Goal: Task Accomplishment & Management: Complete application form

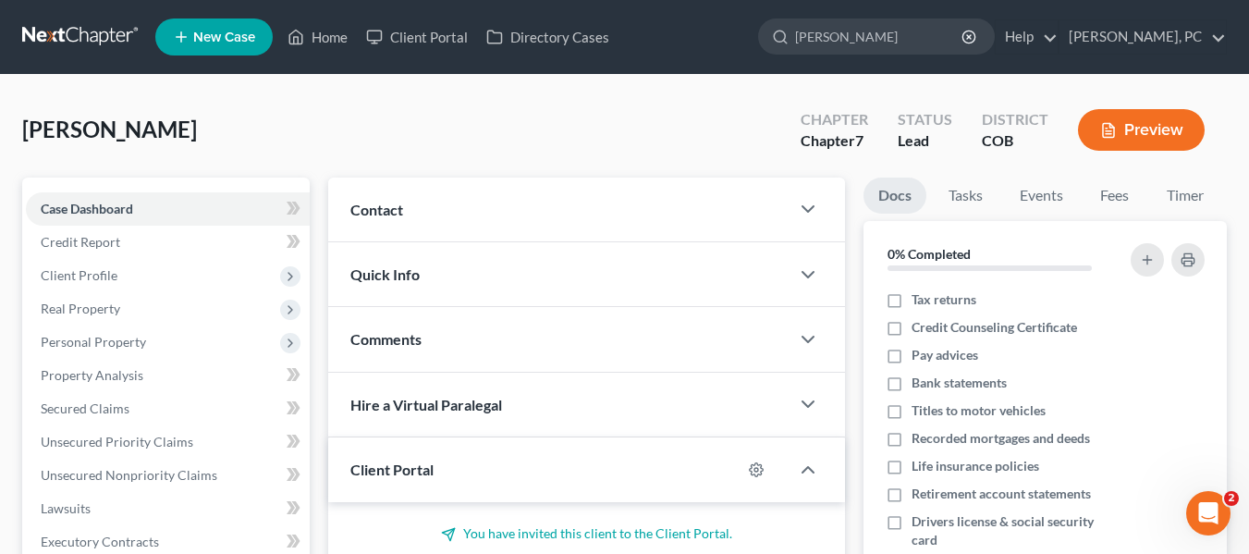
type input "sykes"
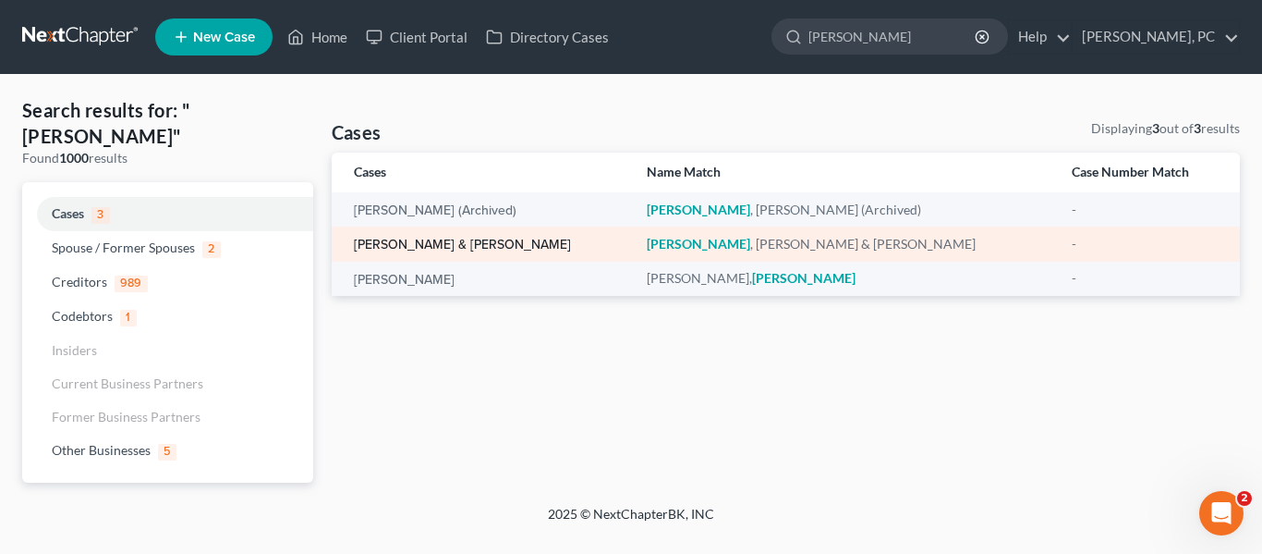
click at [460, 240] on link "[PERSON_NAME] & [PERSON_NAME]" at bounding box center [462, 244] width 217 height 13
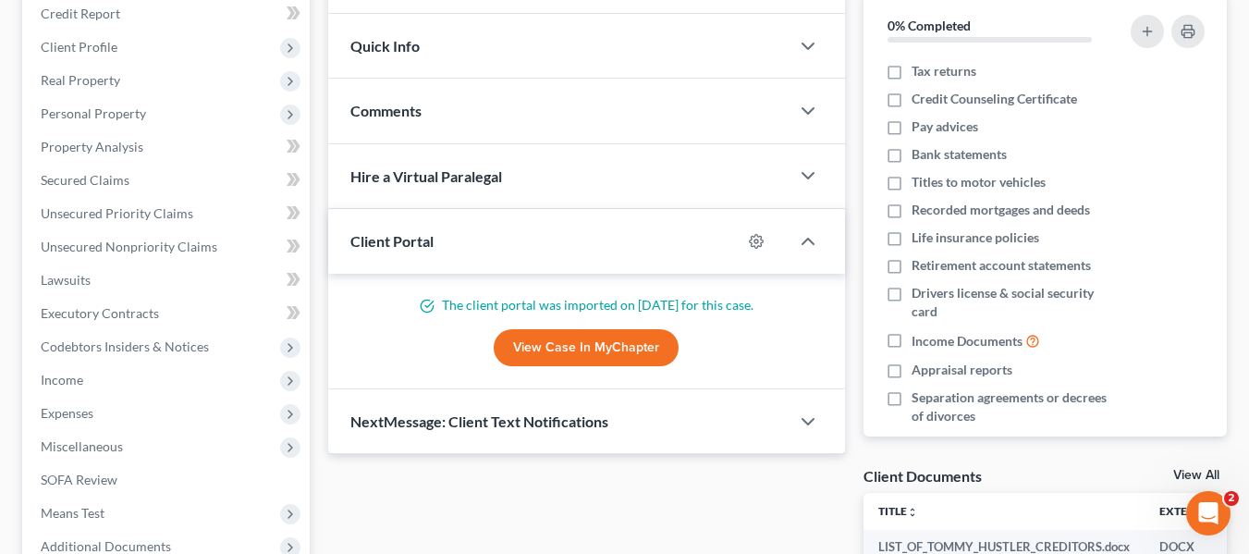
scroll to position [277, 0]
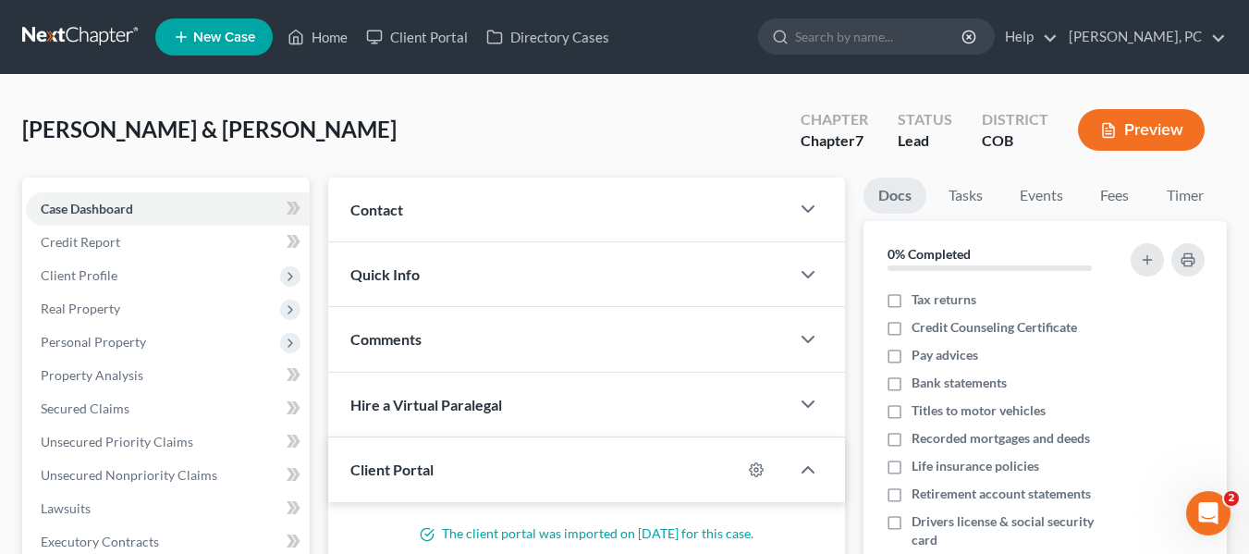
click at [711, 111] on div "[PERSON_NAME] & [PERSON_NAME] Upgraded Chapter Chapter 7 Status Lead District C…" at bounding box center [624, 137] width 1204 height 80
click at [48, 240] on span "Credit Report" at bounding box center [80, 242] width 79 height 16
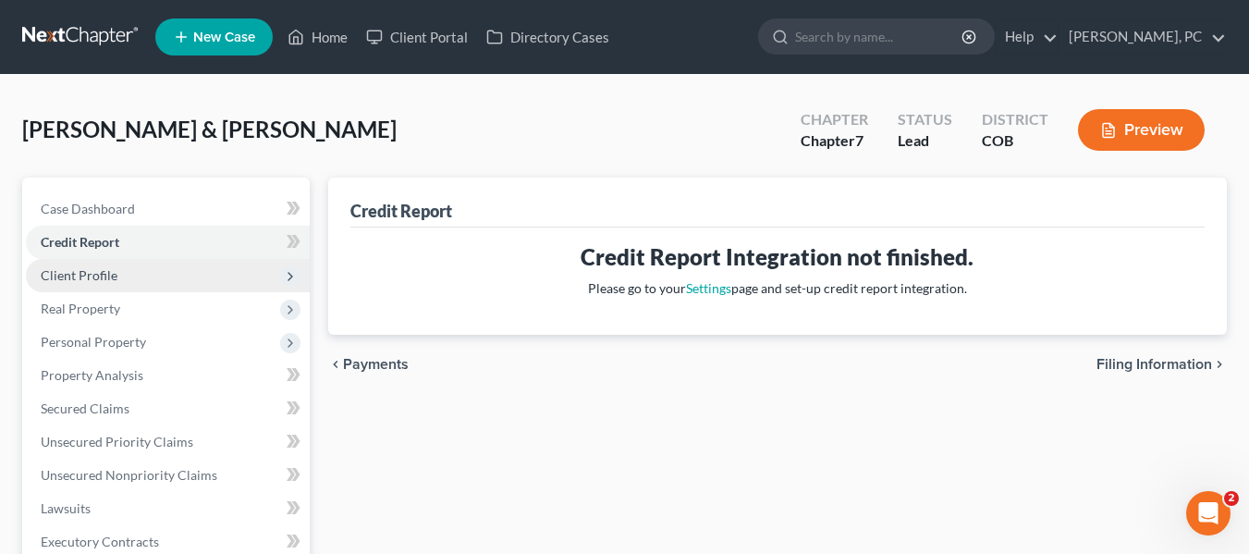
click at [113, 269] on span "Client Profile" at bounding box center [79, 275] width 77 height 16
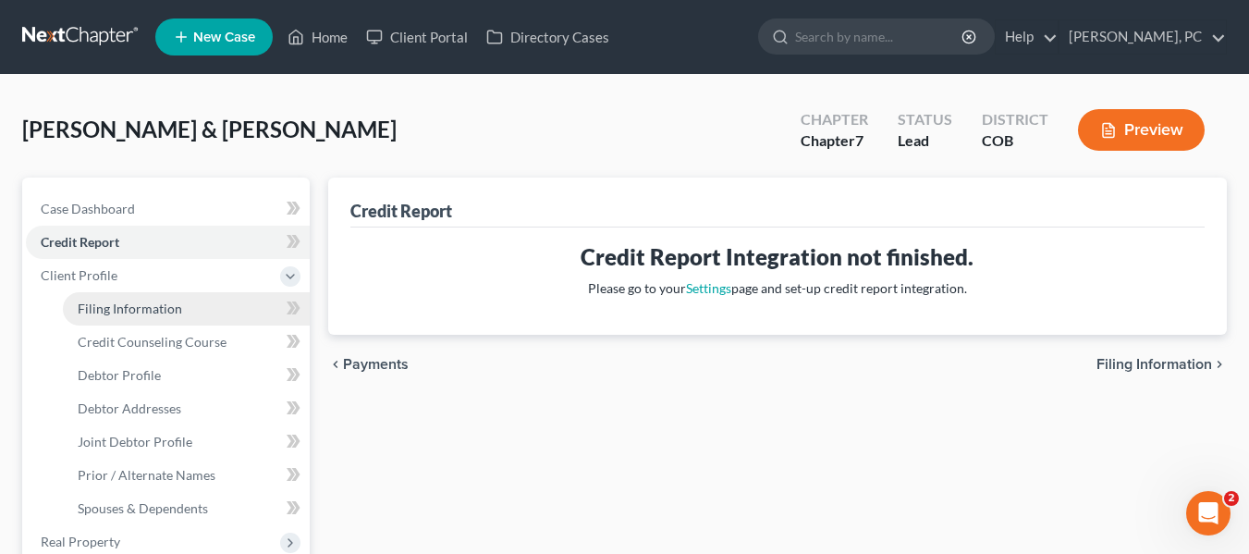
click at [167, 305] on span "Filing Information" at bounding box center [130, 308] width 104 height 16
select select "1"
select select "0"
select select "5"
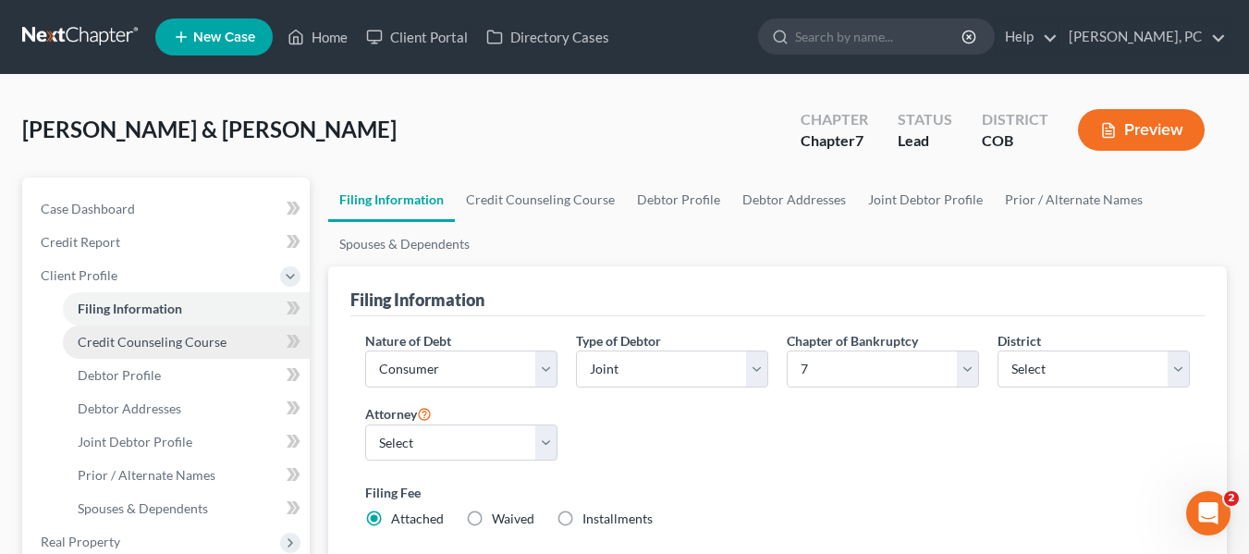
click at [165, 336] on span "Credit Counseling Course" at bounding box center [152, 342] width 149 height 16
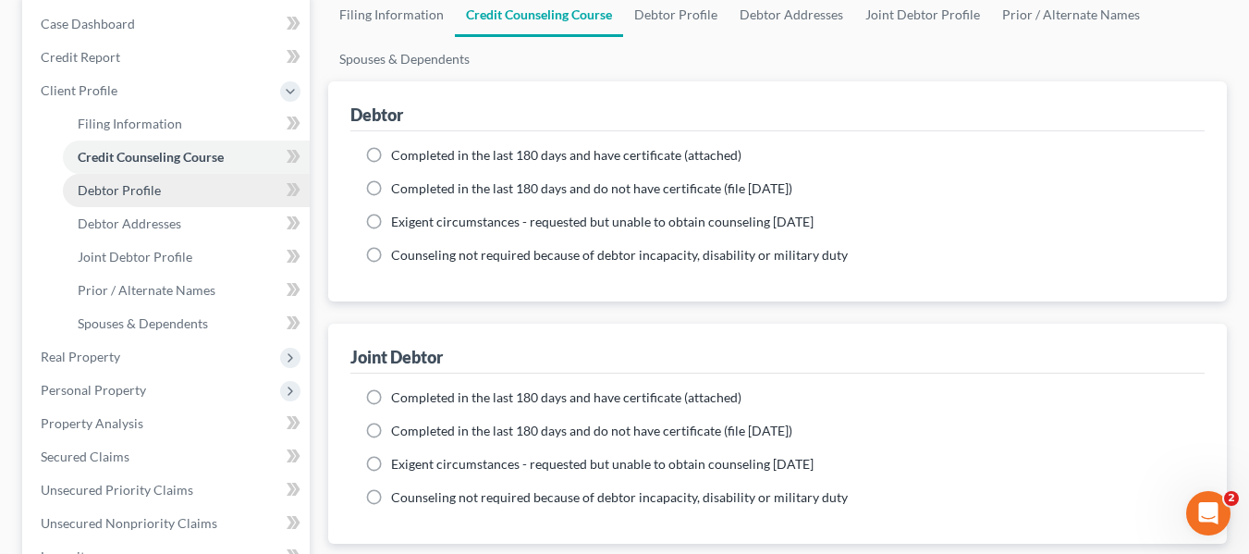
click at [112, 197] on span "Debtor Profile" at bounding box center [119, 190] width 83 height 16
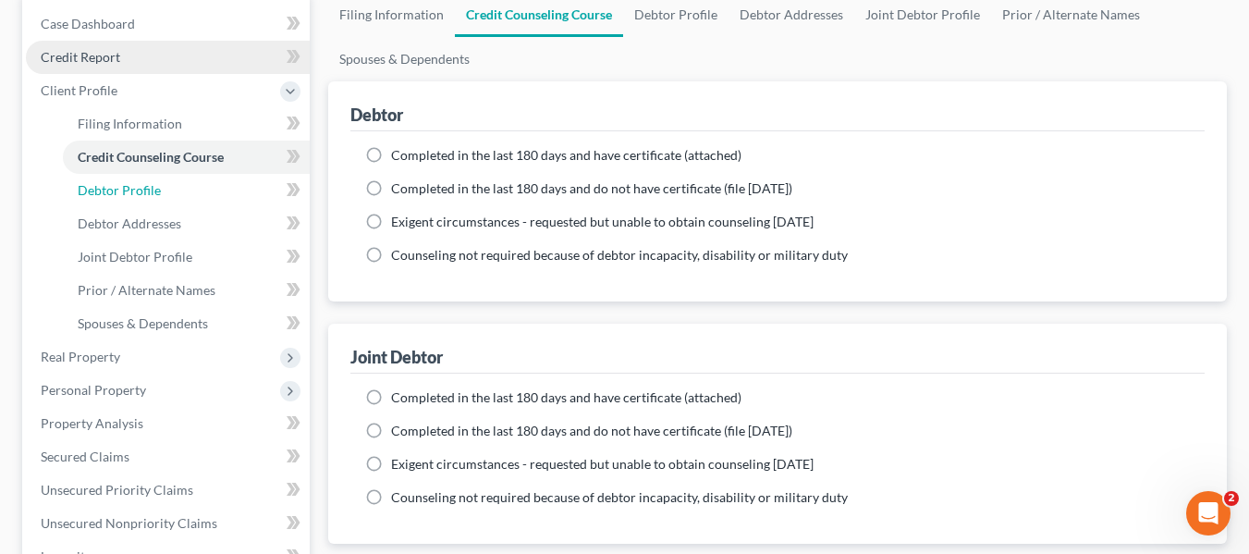
scroll to position [27, 0]
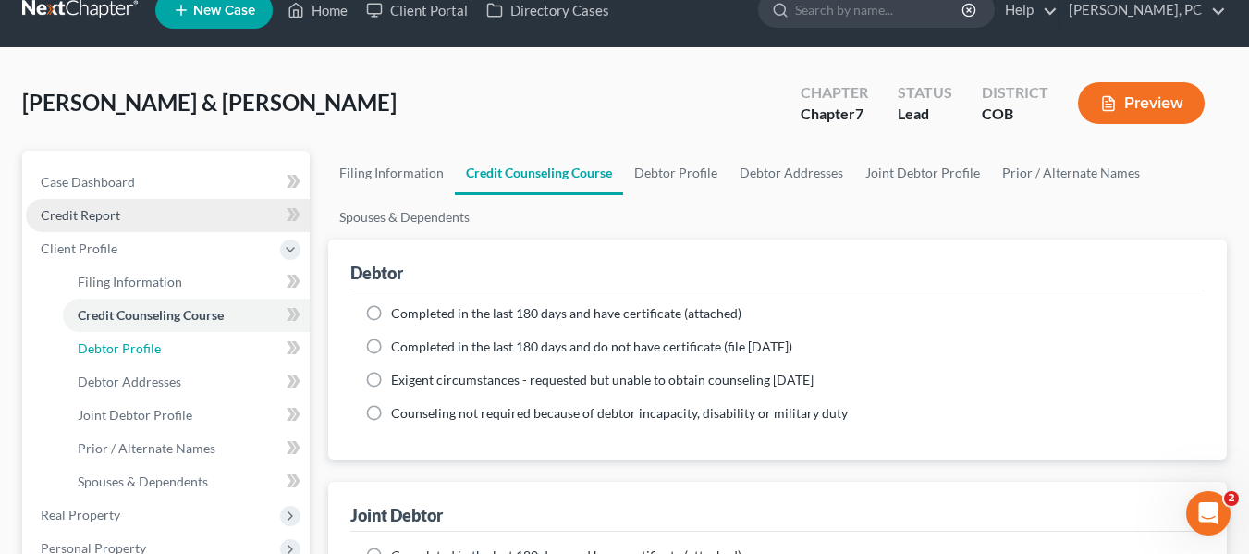
select select "1"
select select "3"
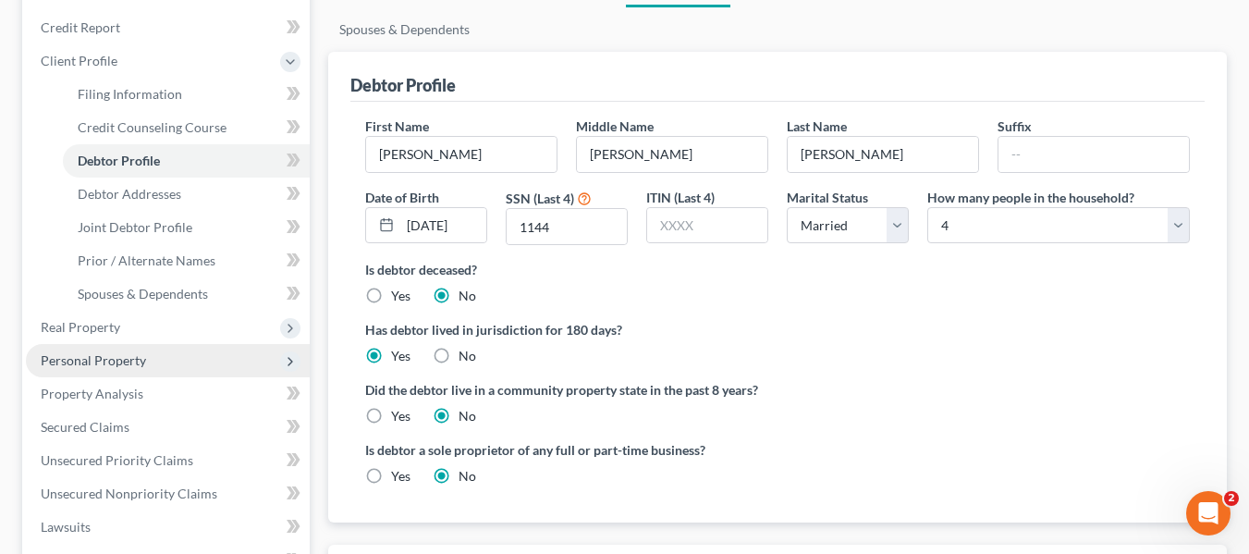
scroll to position [277, 0]
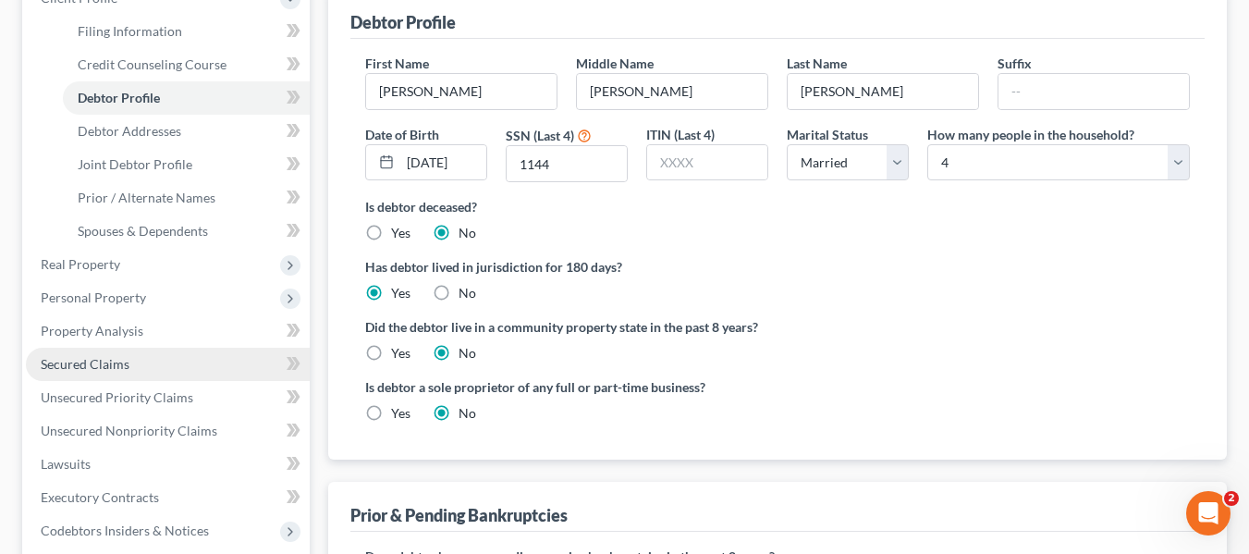
click at [120, 372] on link "Secured Claims" at bounding box center [168, 363] width 284 height 33
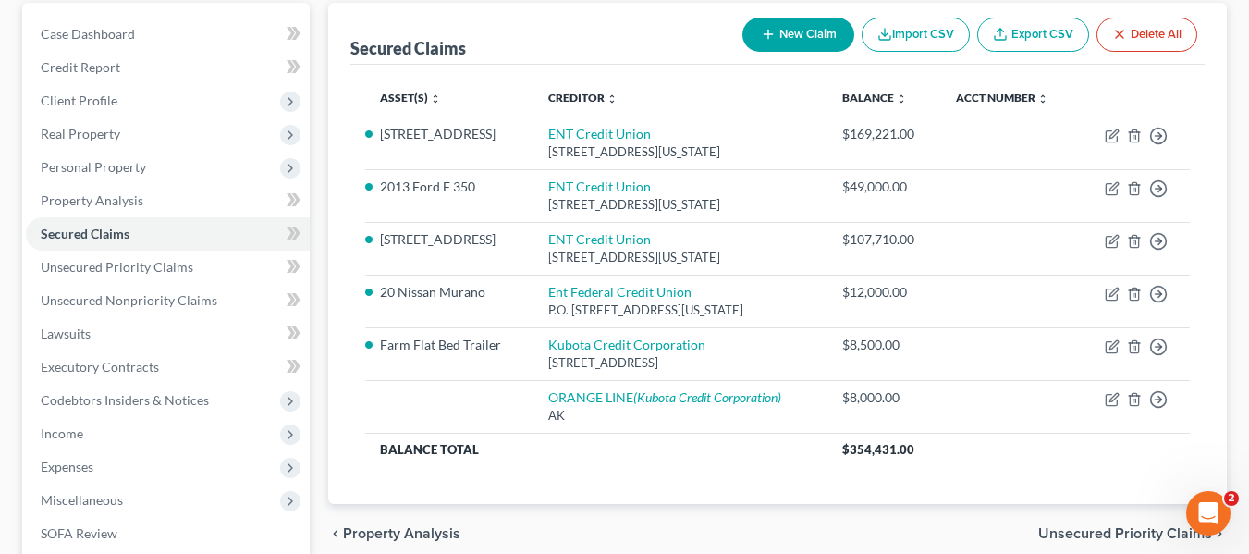
scroll to position [185, 0]
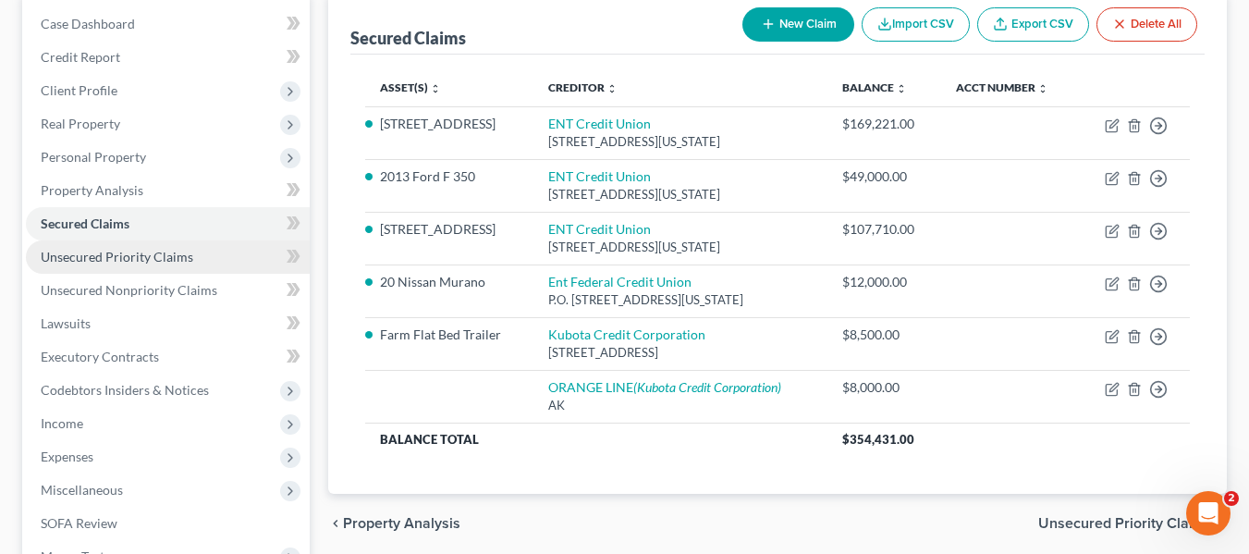
click at [79, 257] on span "Unsecured Priority Claims" at bounding box center [117, 257] width 152 height 16
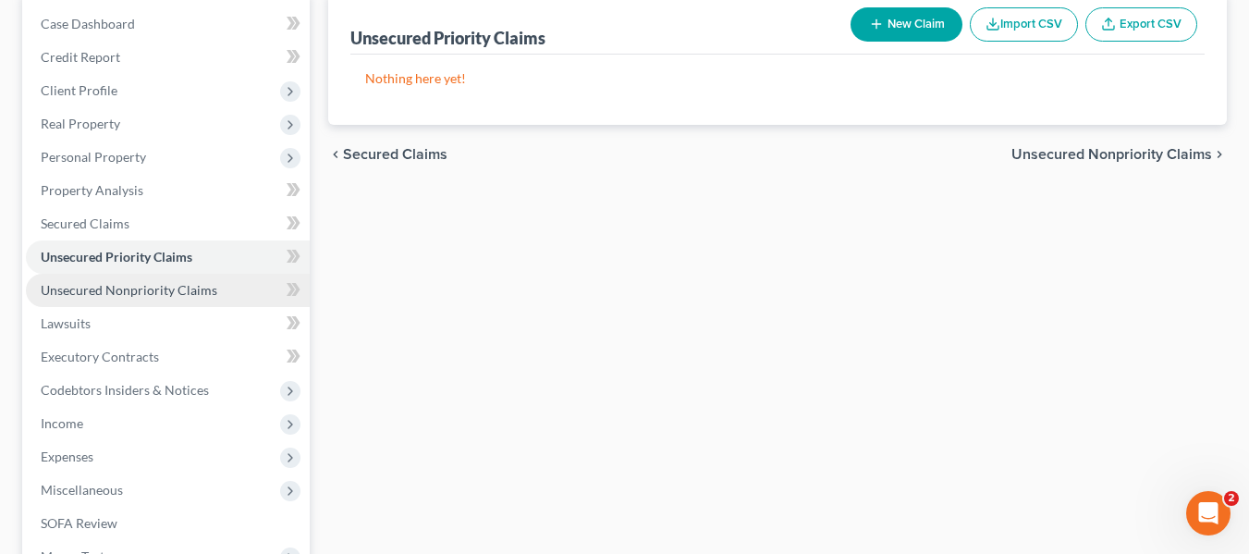
click at [102, 294] on span "Unsecured Nonpriority Claims" at bounding box center [129, 290] width 177 height 16
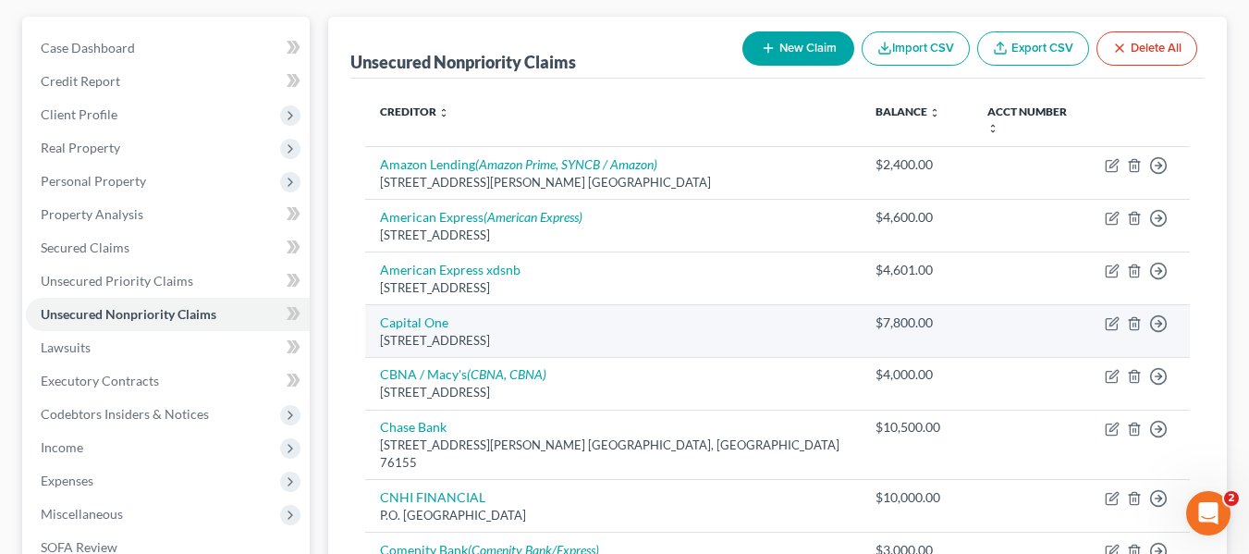
scroll to position [132, 0]
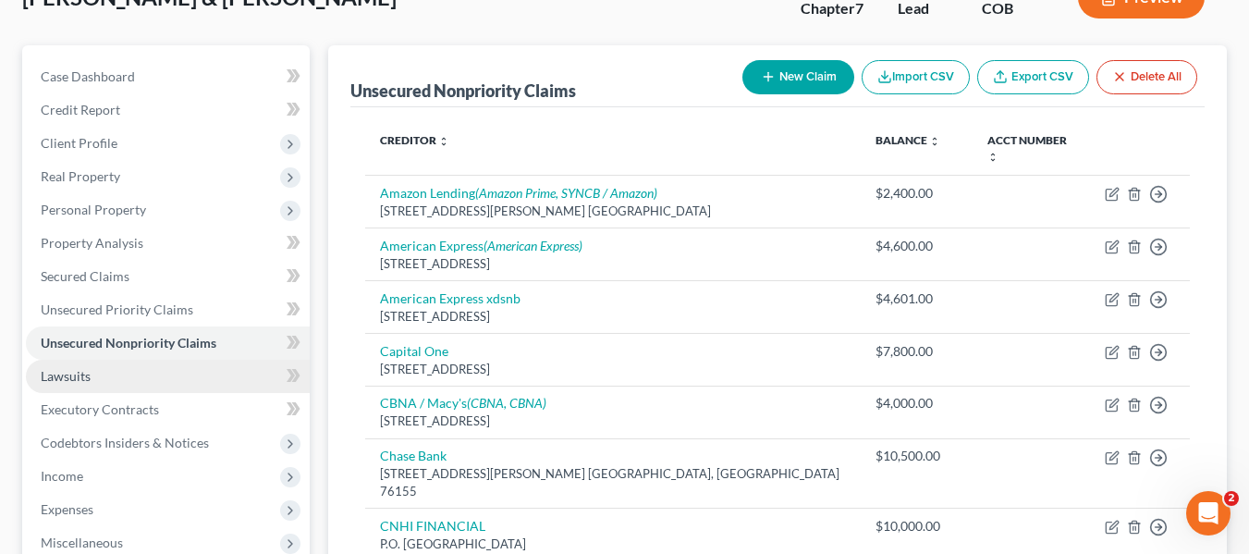
click at [111, 383] on link "Lawsuits" at bounding box center [168, 375] width 284 height 33
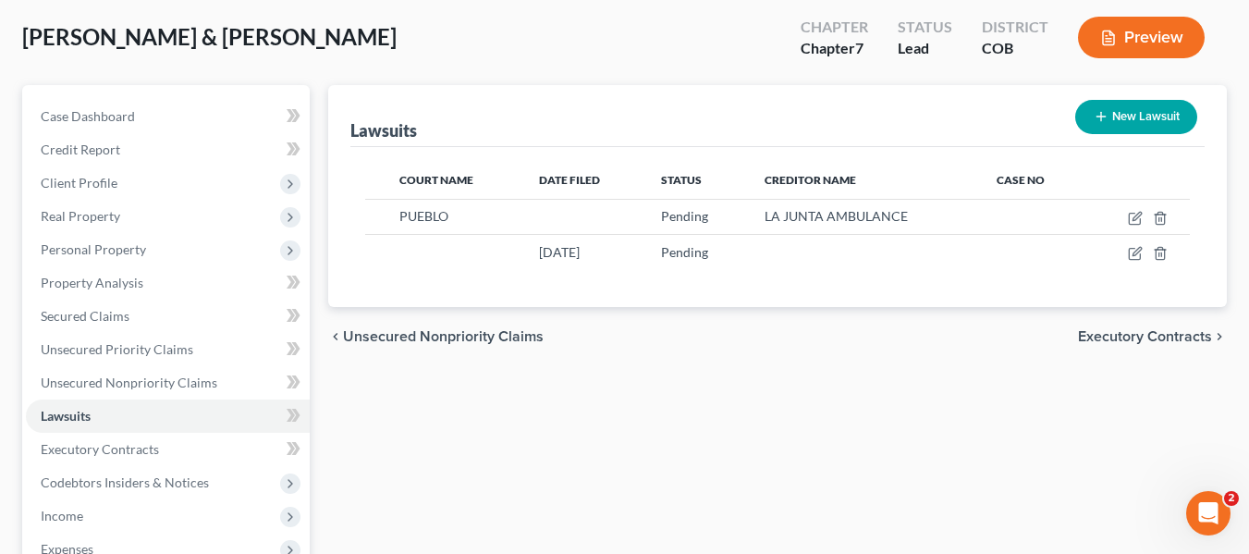
scroll to position [185, 0]
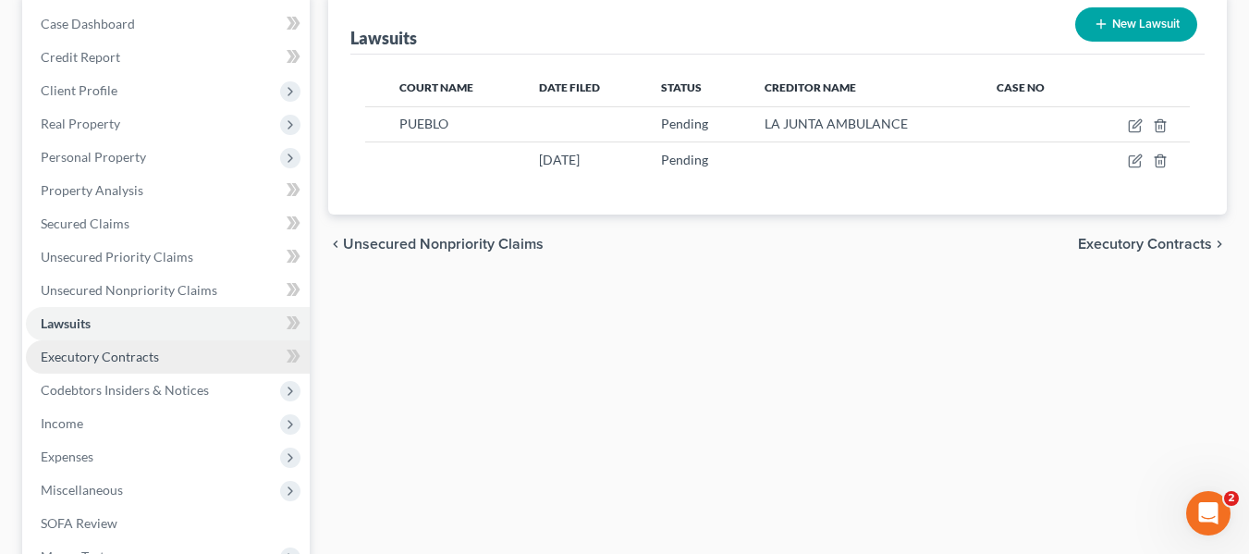
click at [98, 359] on span "Executory Contracts" at bounding box center [100, 356] width 118 height 16
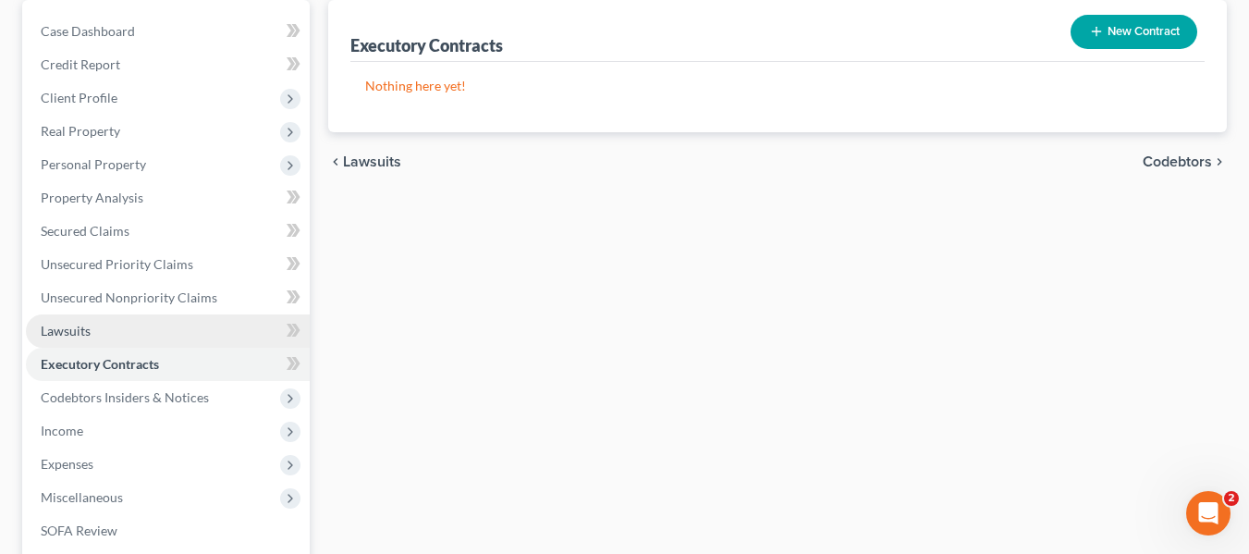
scroll to position [185, 0]
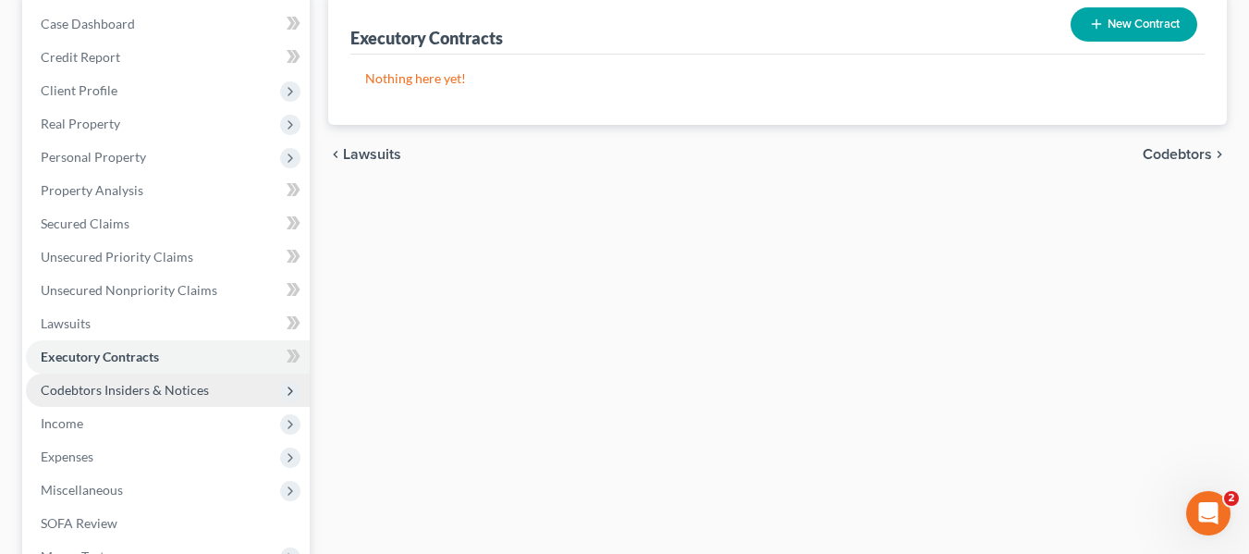
click at [101, 385] on span "Codebtors Insiders & Notices" at bounding box center [125, 390] width 168 height 16
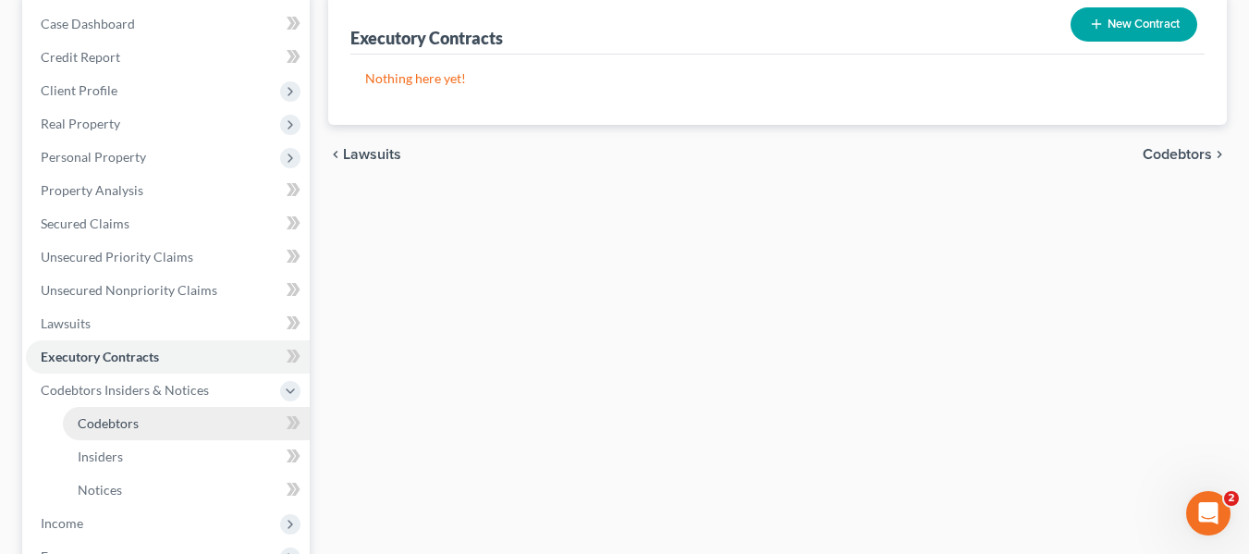
click at [113, 431] on link "Codebtors" at bounding box center [186, 423] width 247 height 33
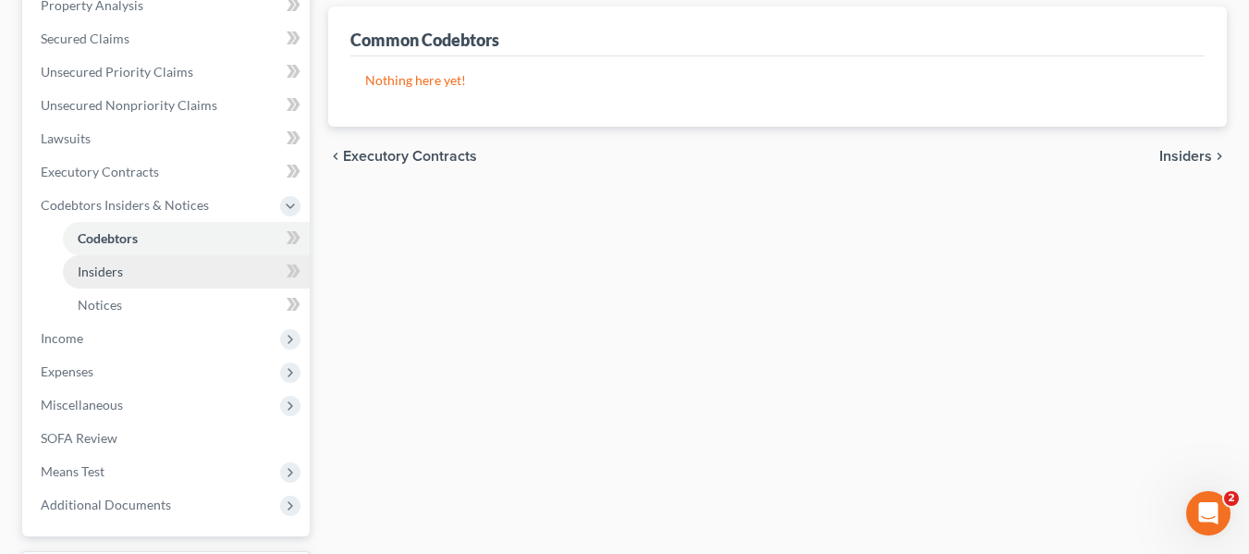
click at [134, 277] on link "Insiders" at bounding box center [186, 271] width 247 height 33
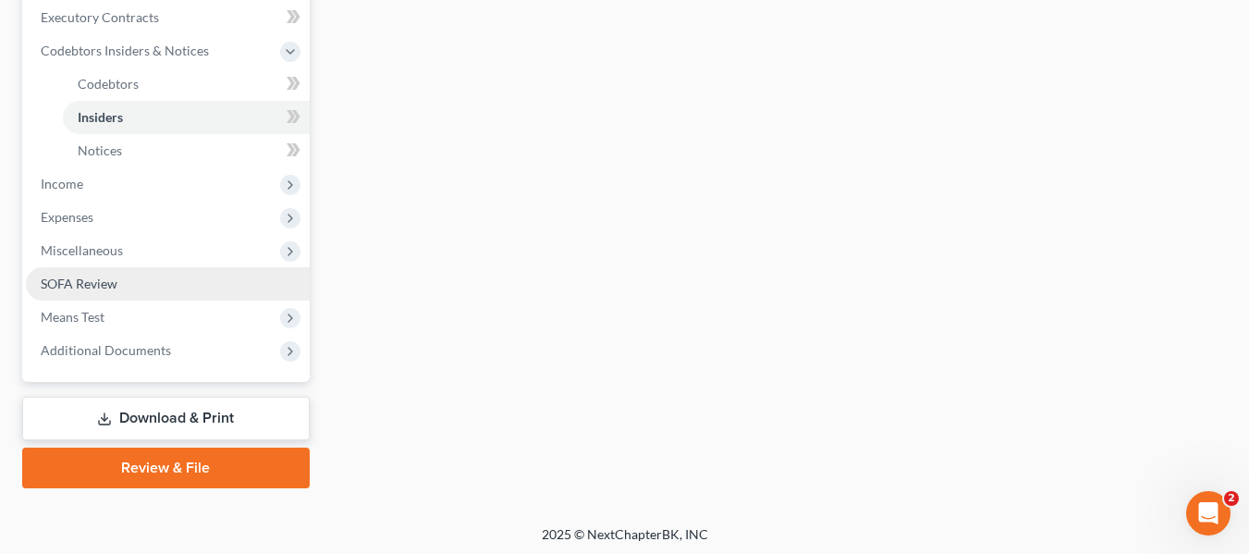
scroll to position [529, 0]
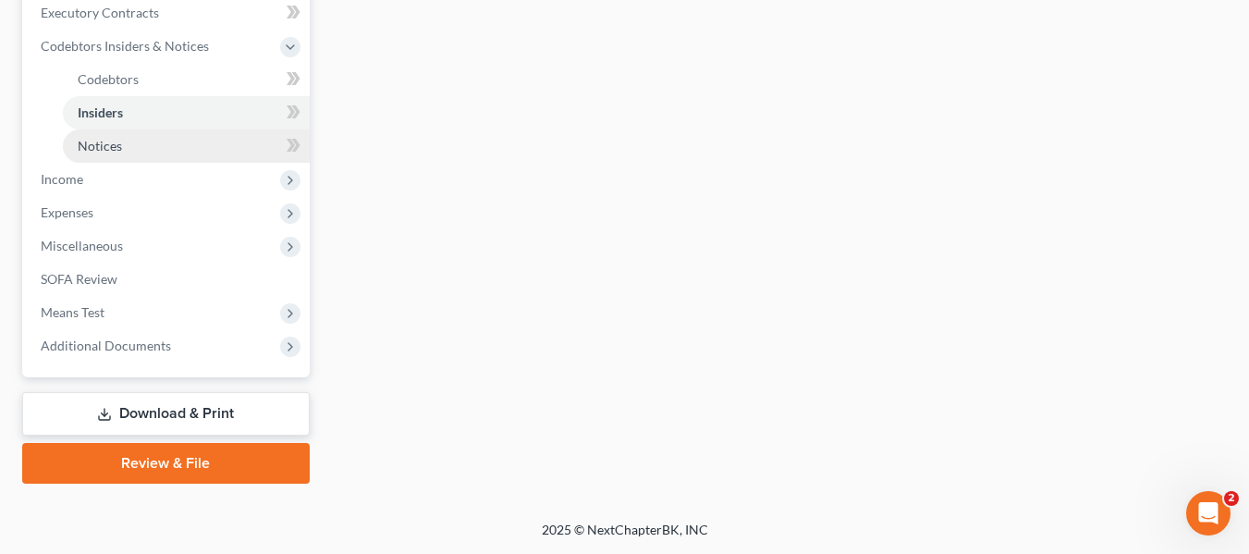
click at [111, 152] on span "Notices" at bounding box center [100, 146] width 44 height 16
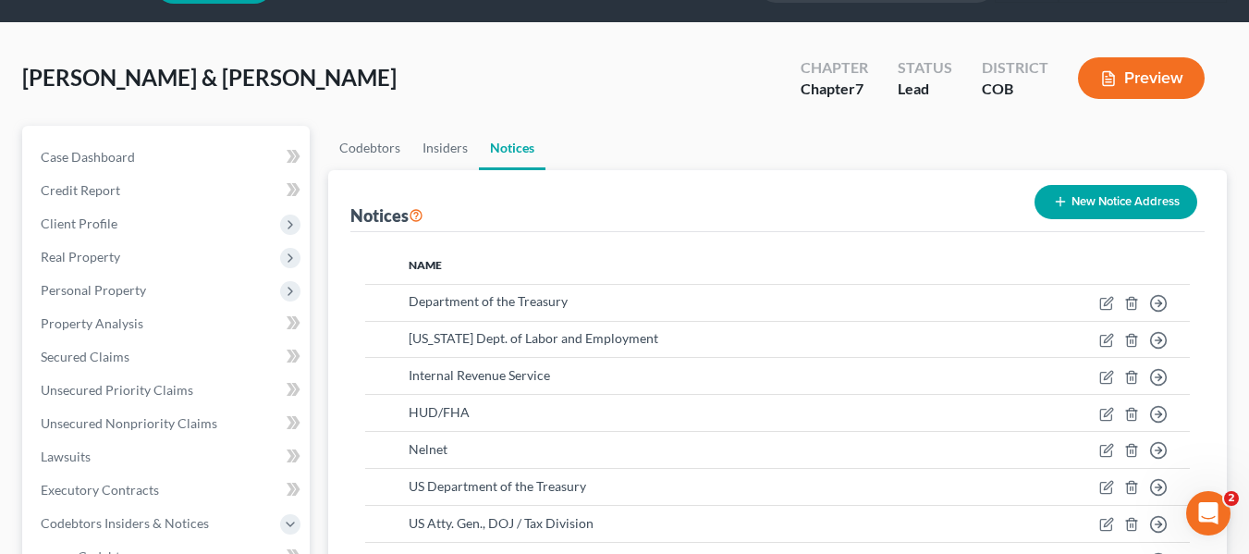
scroll to position [19, 0]
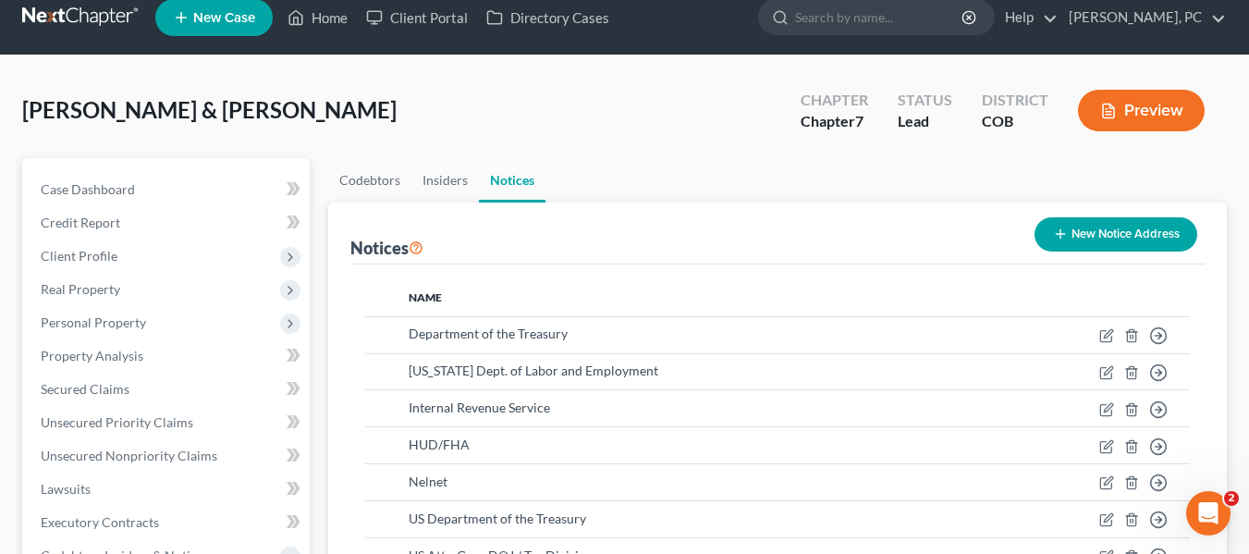
click at [492, 235] on div "Notices New Notice Address" at bounding box center [777, 233] width 854 height 62
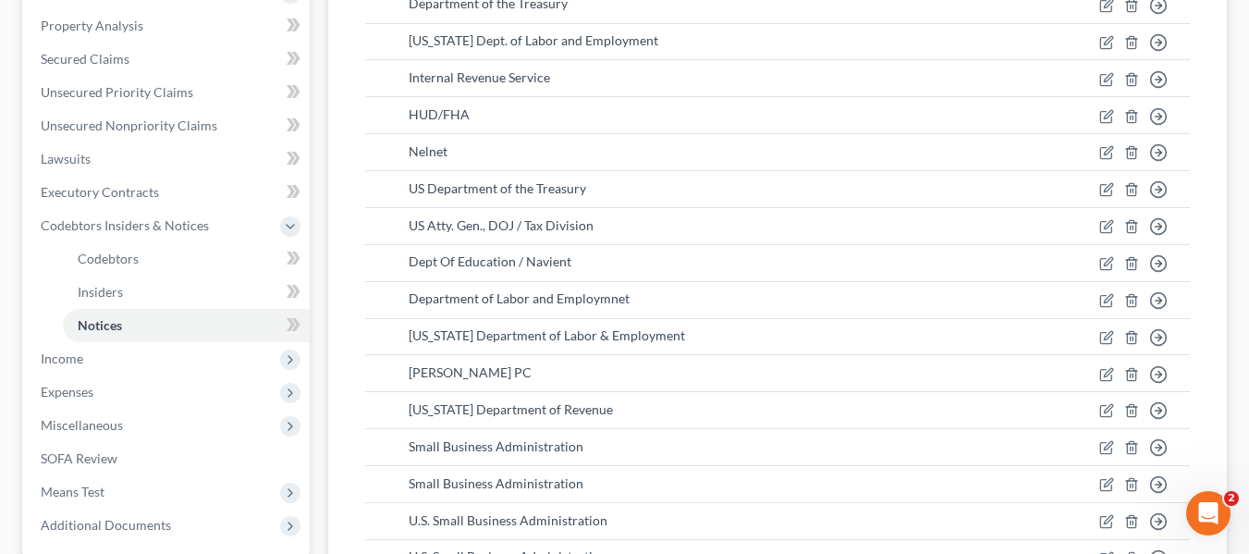
scroll to position [481, 0]
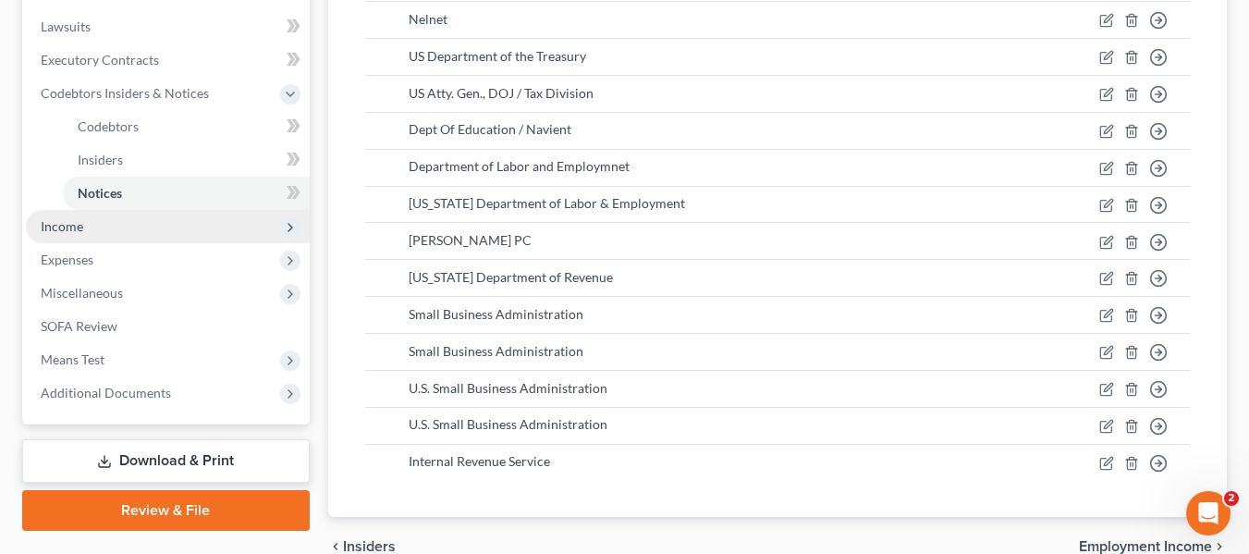
click at [113, 220] on span "Income" at bounding box center [168, 226] width 284 height 33
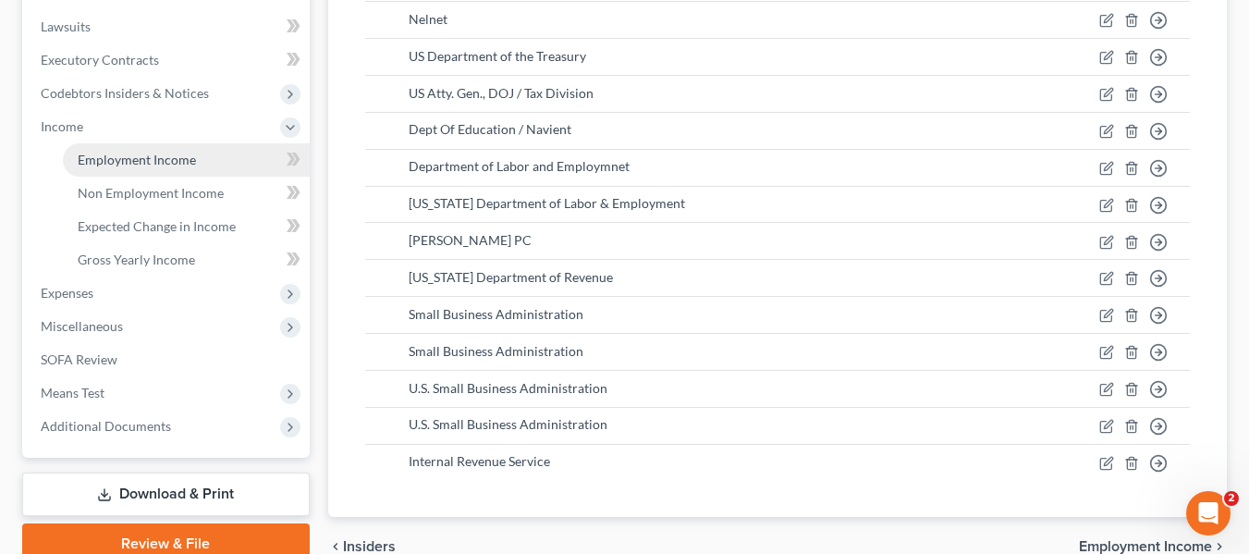
click at [151, 159] on span "Employment Income" at bounding box center [137, 160] width 118 height 16
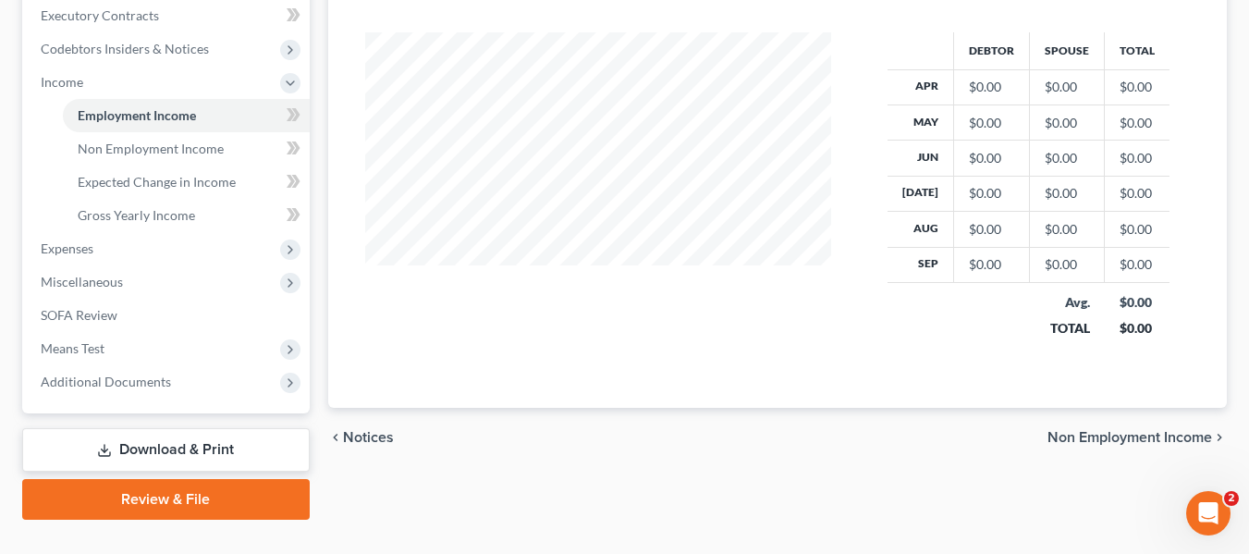
scroll to position [554, 0]
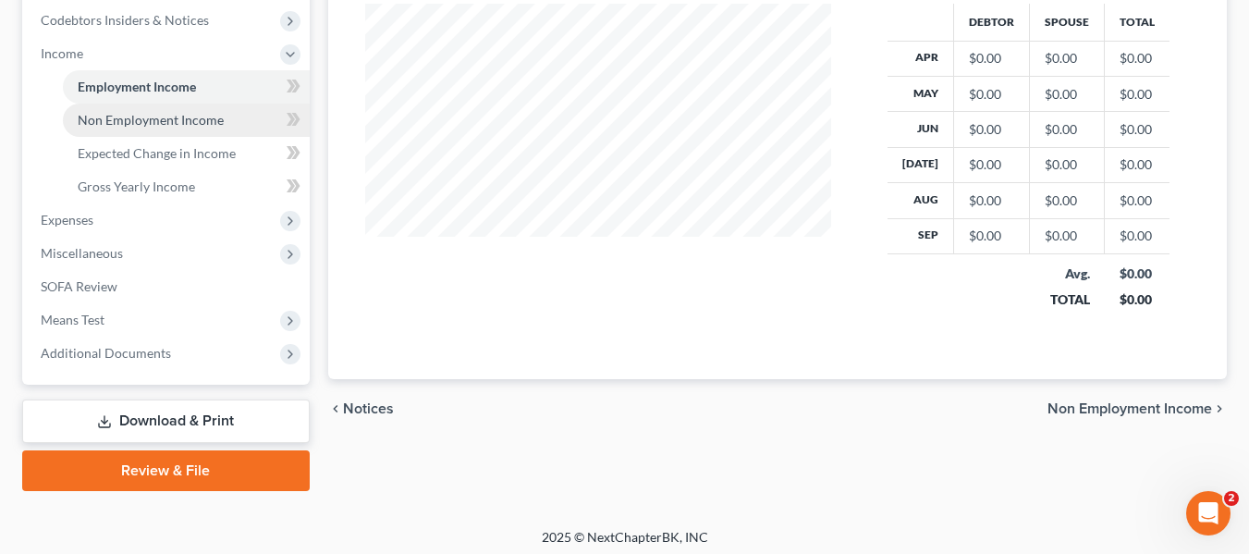
click at [134, 126] on span "Non Employment Income" at bounding box center [151, 120] width 146 height 16
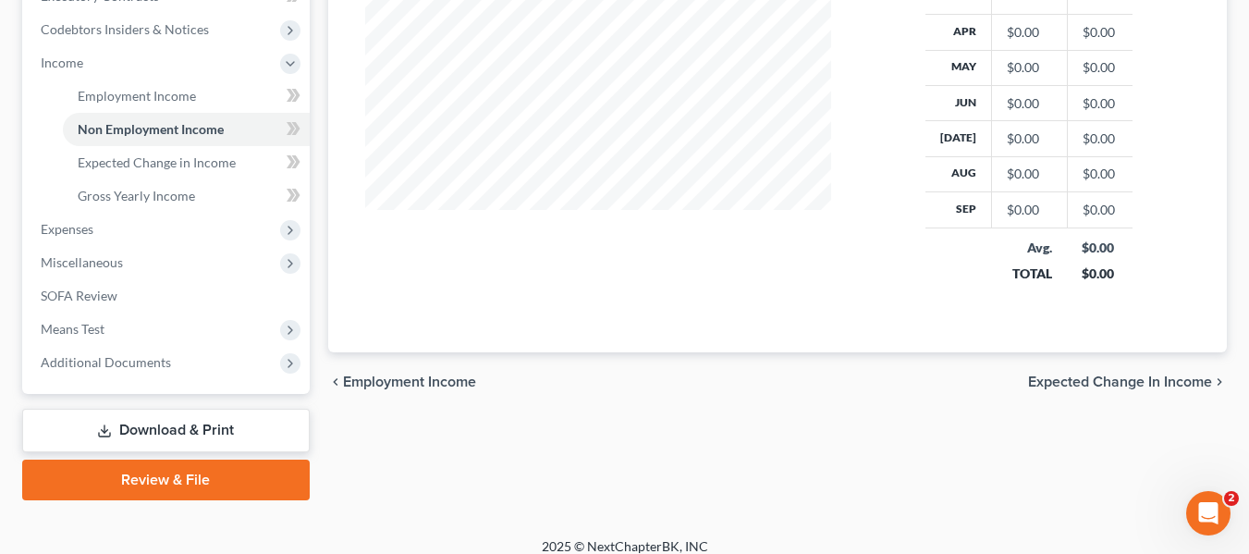
scroll to position [562, 0]
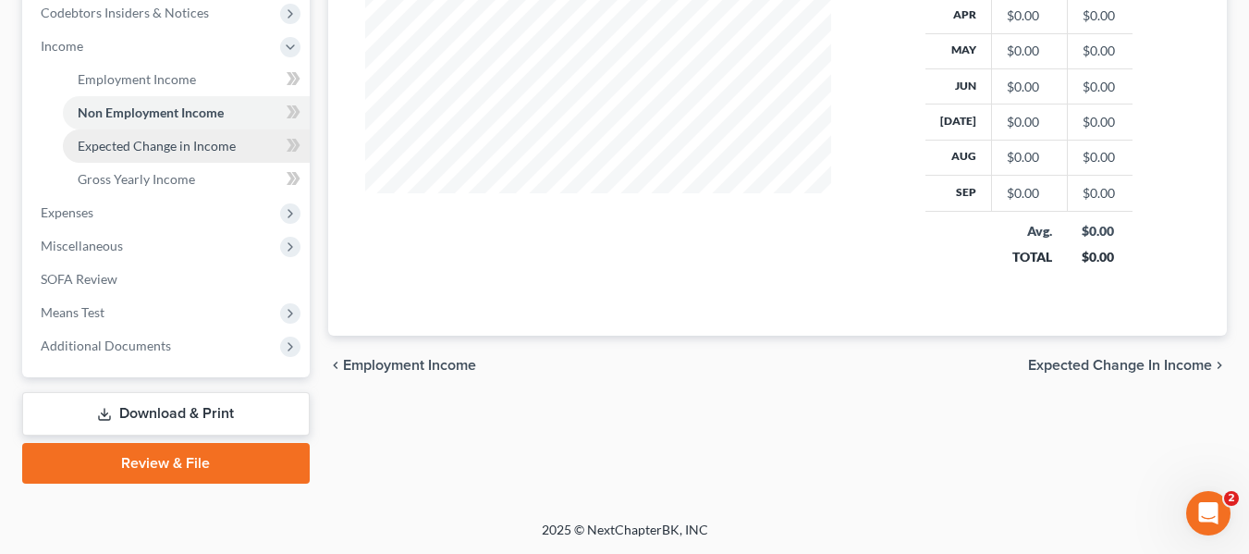
click at [176, 152] on span "Expected Change in Income" at bounding box center [157, 146] width 158 height 16
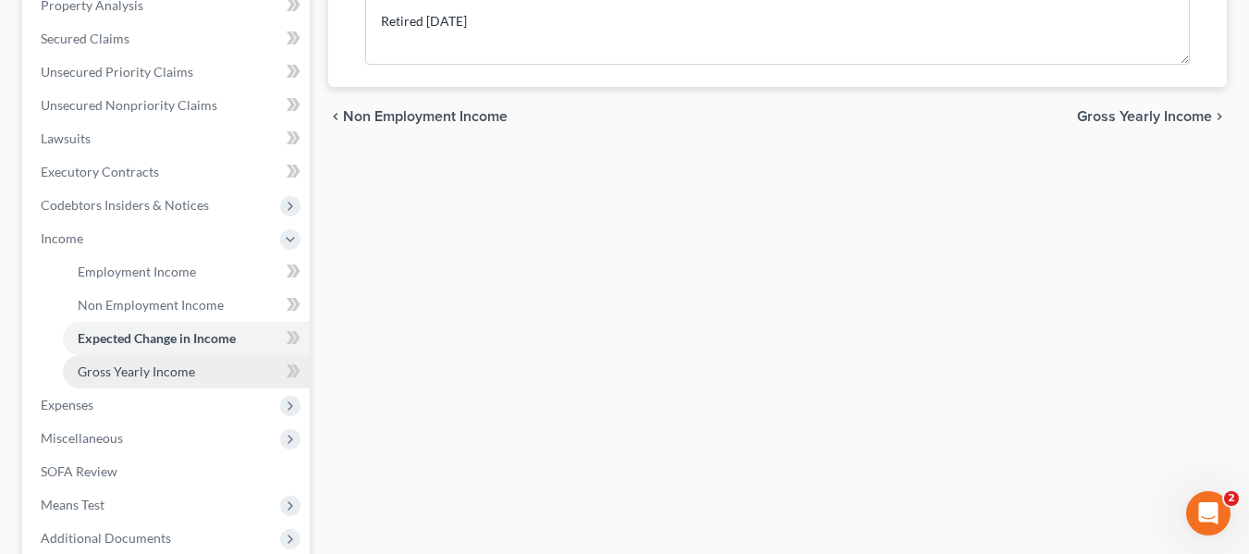
click at [101, 368] on span "Gross Yearly Income" at bounding box center [136, 371] width 117 height 16
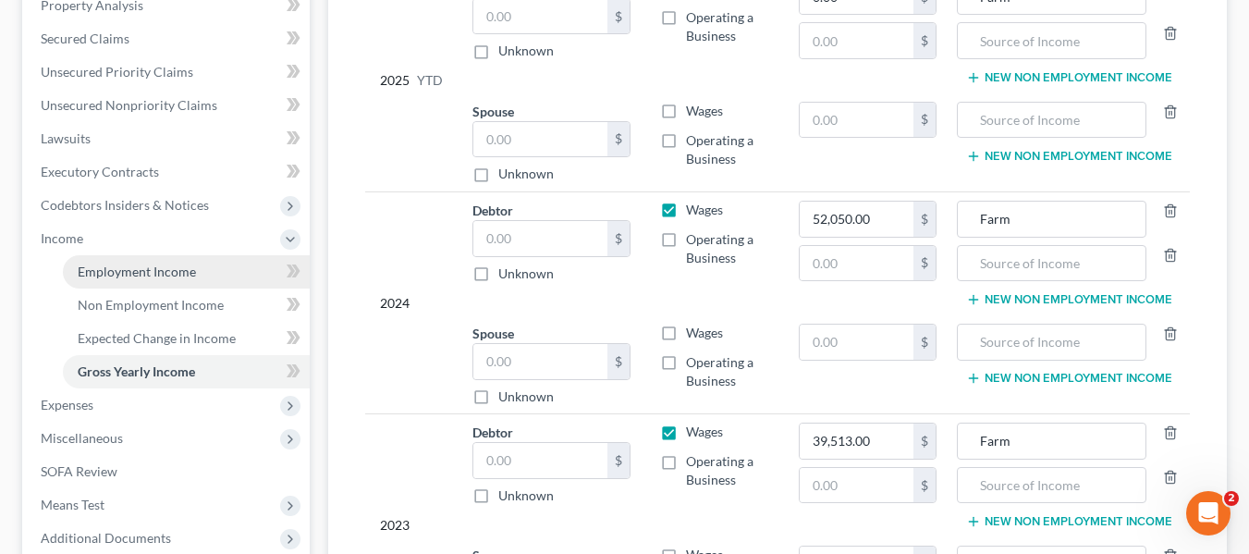
click at [119, 277] on span "Employment Income" at bounding box center [137, 271] width 118 height 16
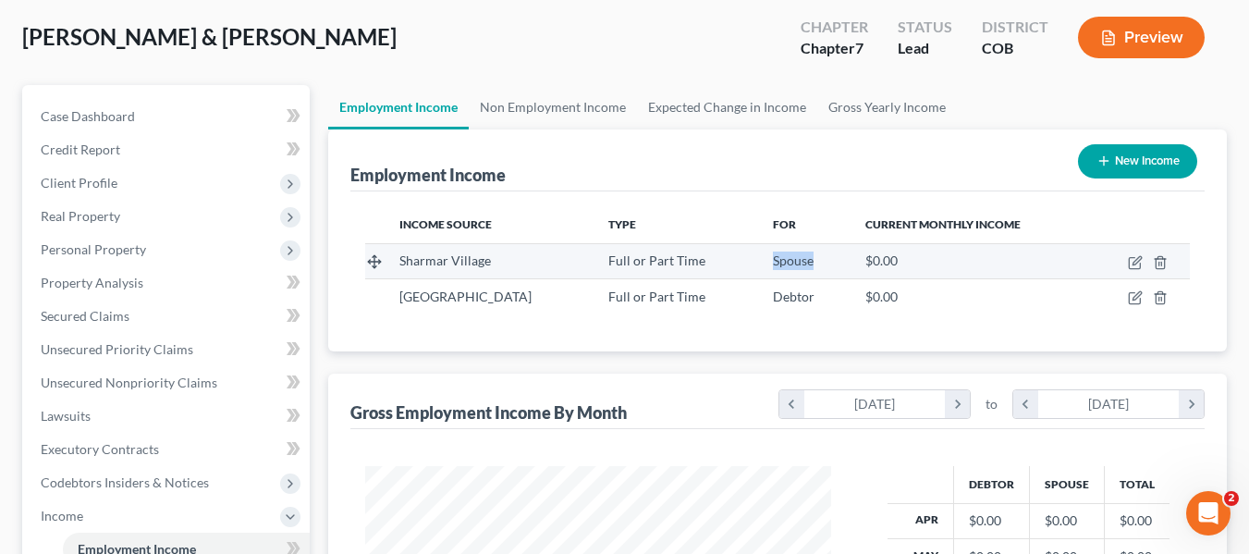
drag, startPoint x: 740, startPoint y: 259, endPoint x: 788, endPoint y: 261, distance: 48.1
click at [788, 261] on div "Spouse" at bounding box center [804, 260] width 63 height 18
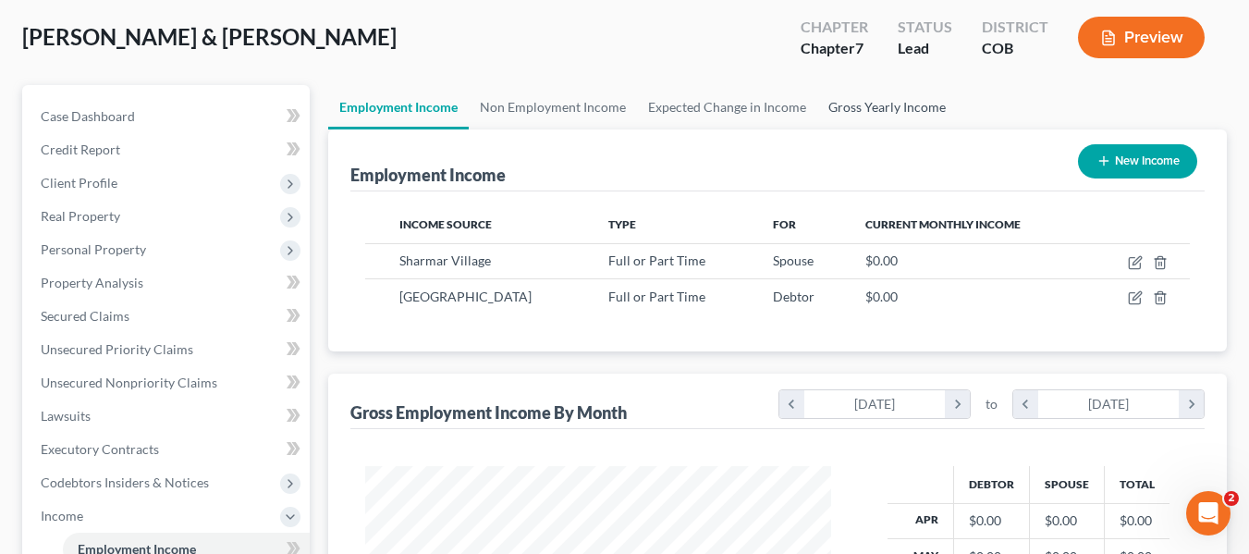
click at [903, 112] on link "Gross Yearly Income" at bounding box center [887, 107] width 140 height 44
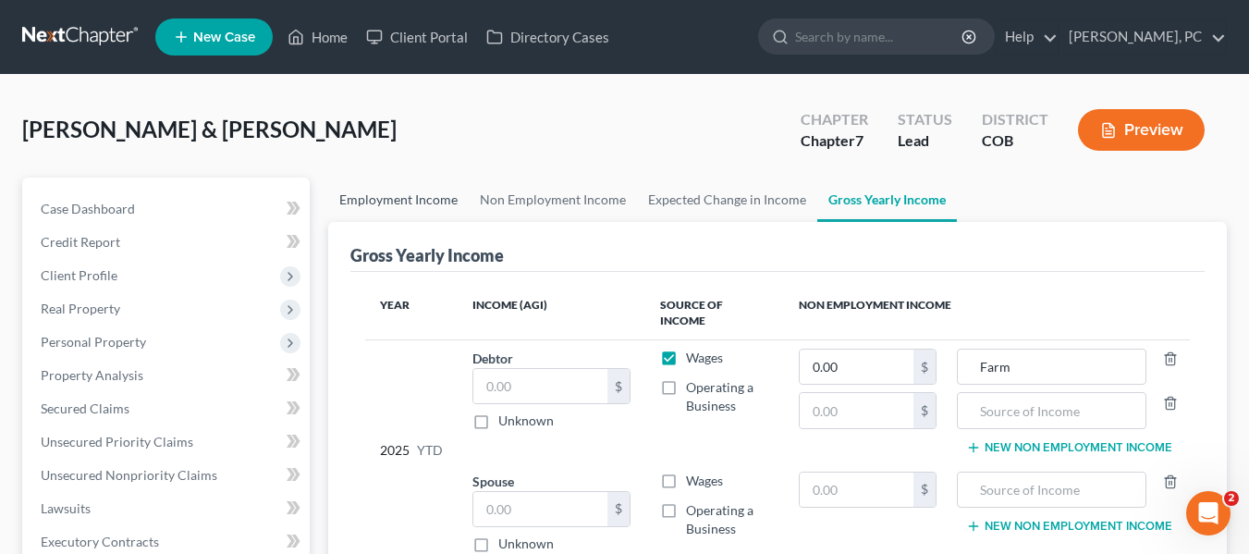
click at [411, 198] on link "Employment Income" at bounding box center [398, 199] width 140 height 44
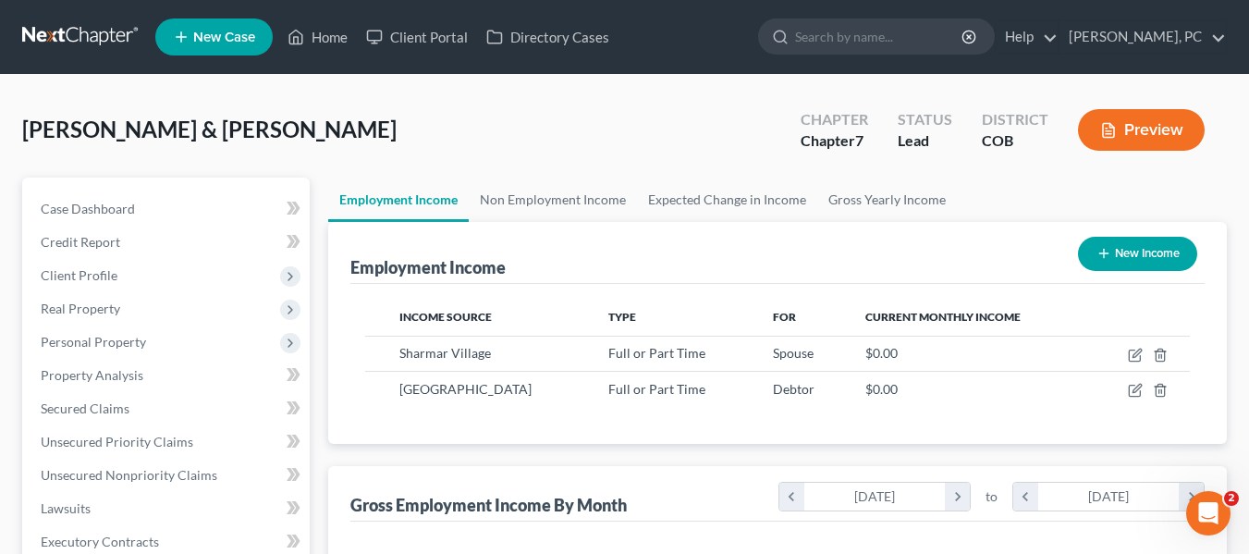
scroll to position [332, 503]
